Goal: Go to known website: Access a specific website the user already knows

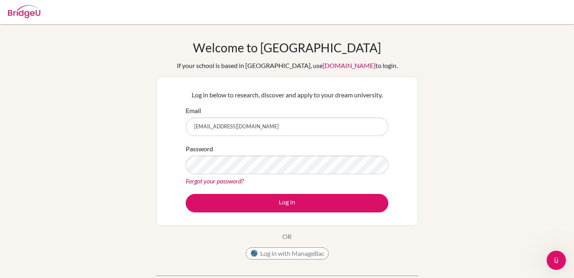
type input "[EMAIL_ADDRESS][DOMAIN_NAME]"
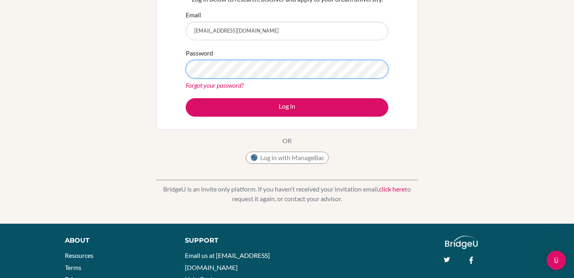
scroll to position [102, 0]
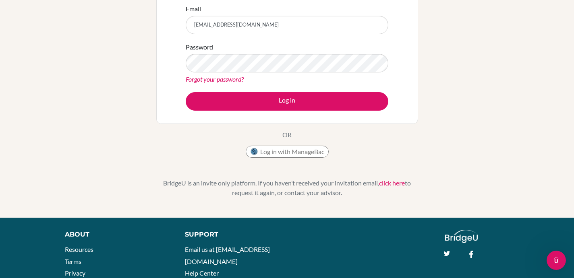
click at [386, 181] on link "click here" at bounding box center [392, 183] width 26 height 8
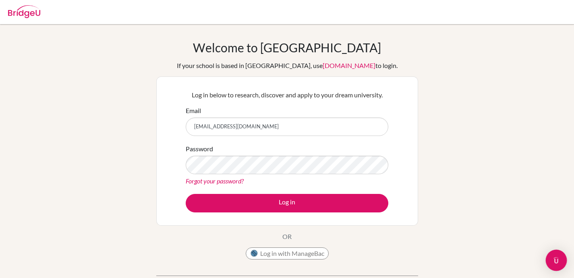
click at [559, 262] on img "Open Intercom Messenger" at bounding box center [556, 260] width 10 height 10
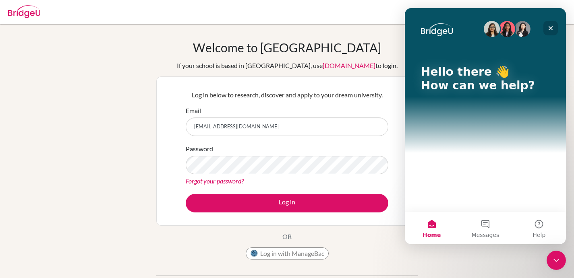
click at [549, 26] on icon "Close" at bounding box center [550, 28] width 6 height 6
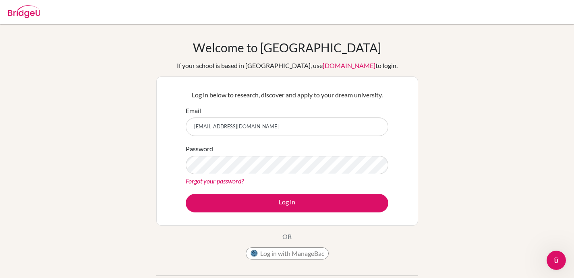
click at [30, 9] on img at bounding box center [24, 11] width 32 height 13
click at [323, 66] on link "[DOMAIN_NAME]" at bounding box center [349, 66] width 53 height 8
